Goal: Transaction & Acquisition: Download file/media

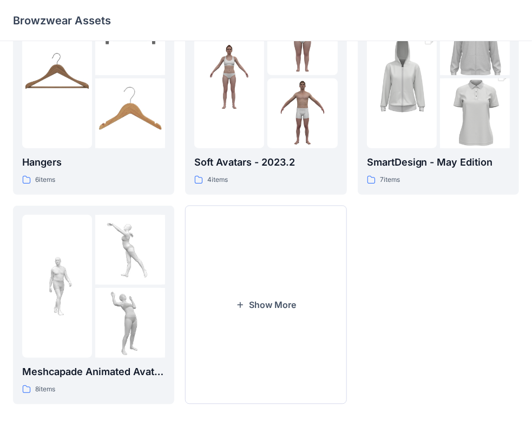
scroll to position [269, 0]
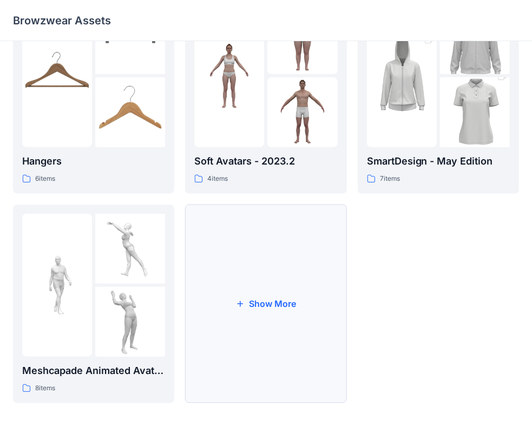
click at [267, 305] on button "Show More" at bounding box center [265, 304] width 161 height 199
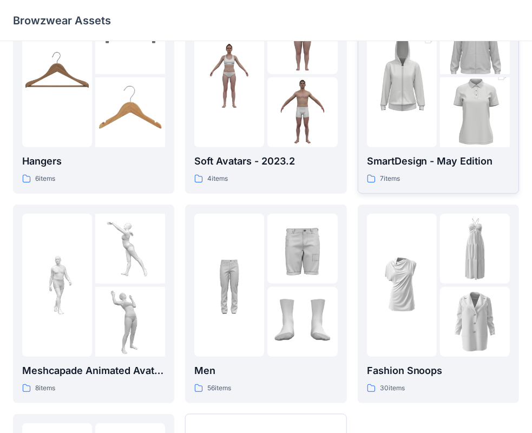
click at [409, 116] on img at bounding box center [402, 75] width 70 height 105
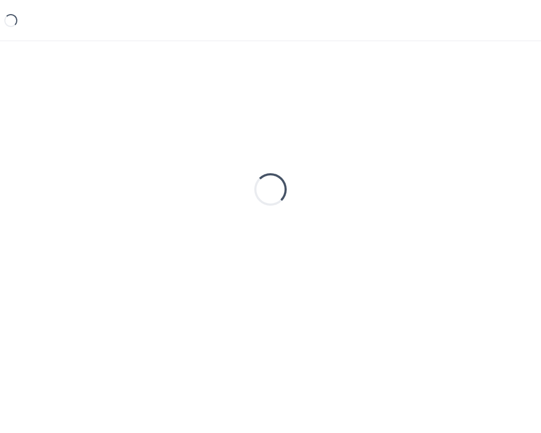
click at [409, 116] on div "Loading..." at bounding box center [270, 189] width 515 height 271
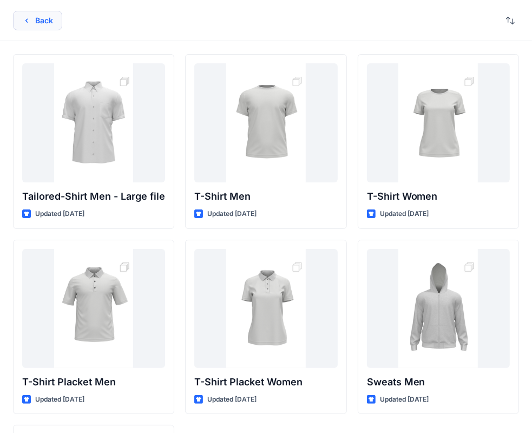
click at [48, 16] on button "Back" at bounding box center [37, 20] width 49 height 19
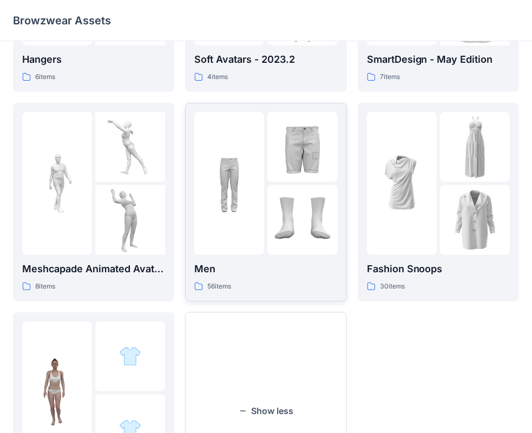
scroll to position [479, 0]
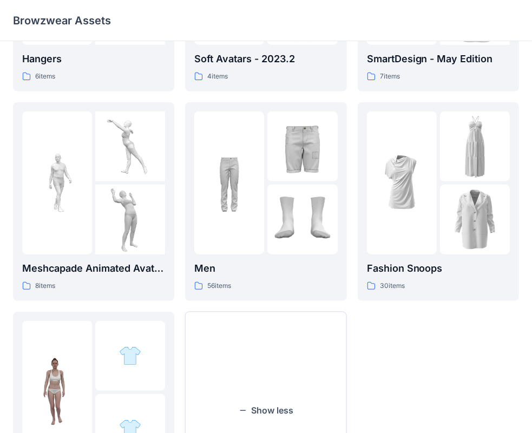
scroll to position [370, 0]
click at [281, 181] on img at bounding box center [302, 147] width 70 height 70
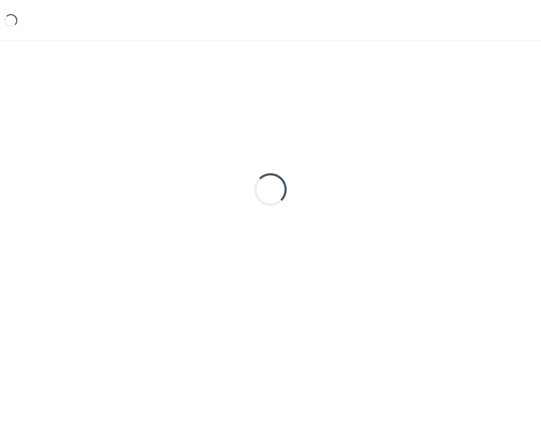
click at [281, 181] on div "Loading..." at bounding box center [270, 189] width 37 height 37
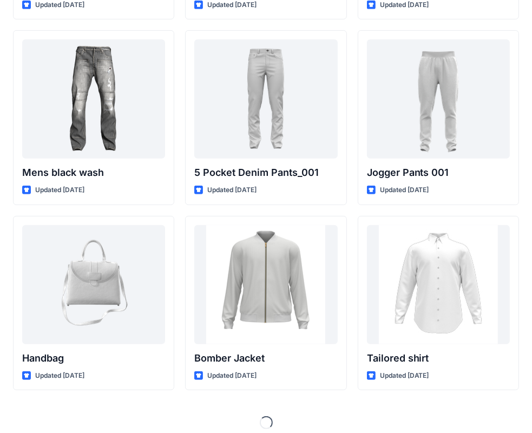
scroll to position [403, 0]
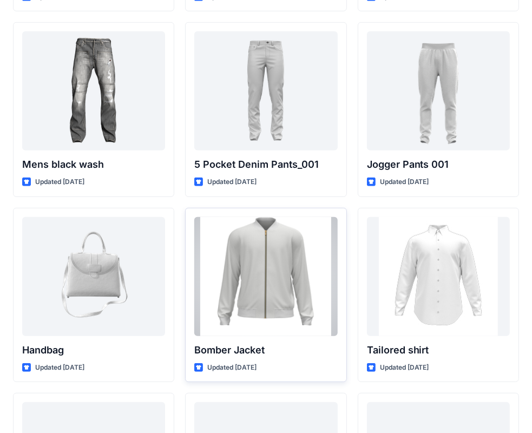
click at [275, 273] on div at bounding box center [265, 276] width 143 height 119
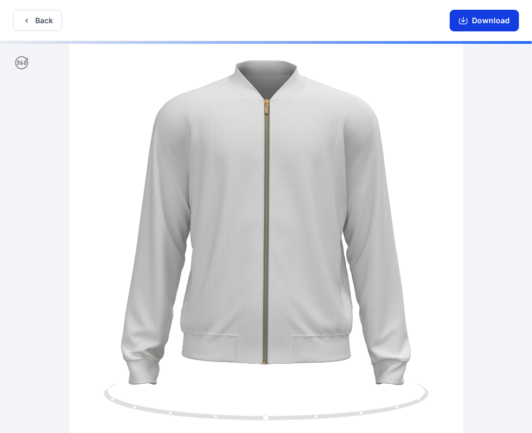
click at [475, 20] on button "Download" at bounding box center [484, 21] width 69 height 22
